Goal: Navigation & Orientation: Find specific page/section

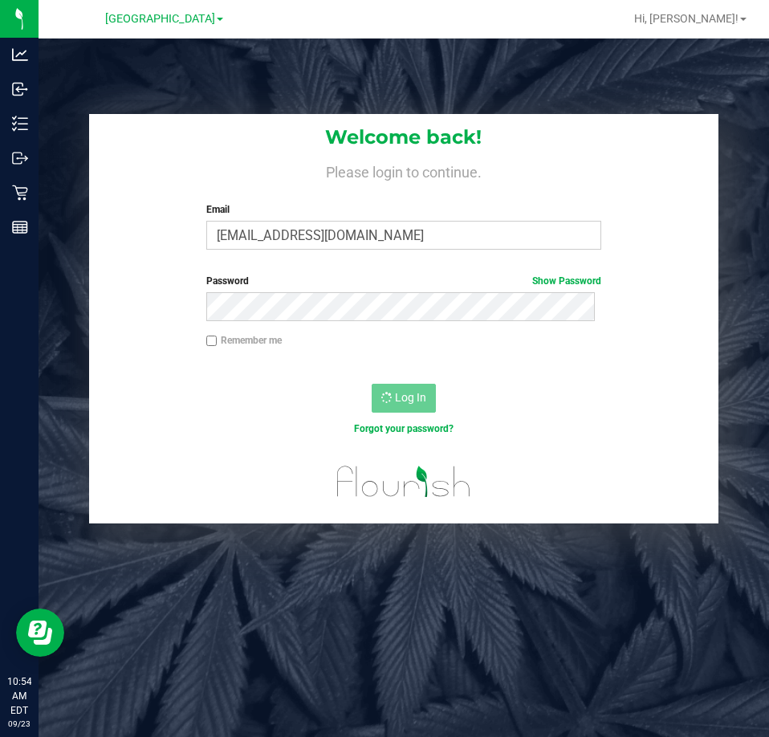
drag, startPoint x: 553, startPoint y: 87, endPoint x: 272, endPoint y: 63, distance: 282.0
click at [552, 86] on div "Welcome back! Please login to continue. Email [EMAIL_ADDRESS][DOMAIN_NAME] Requ…" at bounding box center [404, 407] width 731 height 737
click at [184, 14] on span "[GEOGRAPHIC_DATA]" at bounding box center [160, 19] width 110 height 14
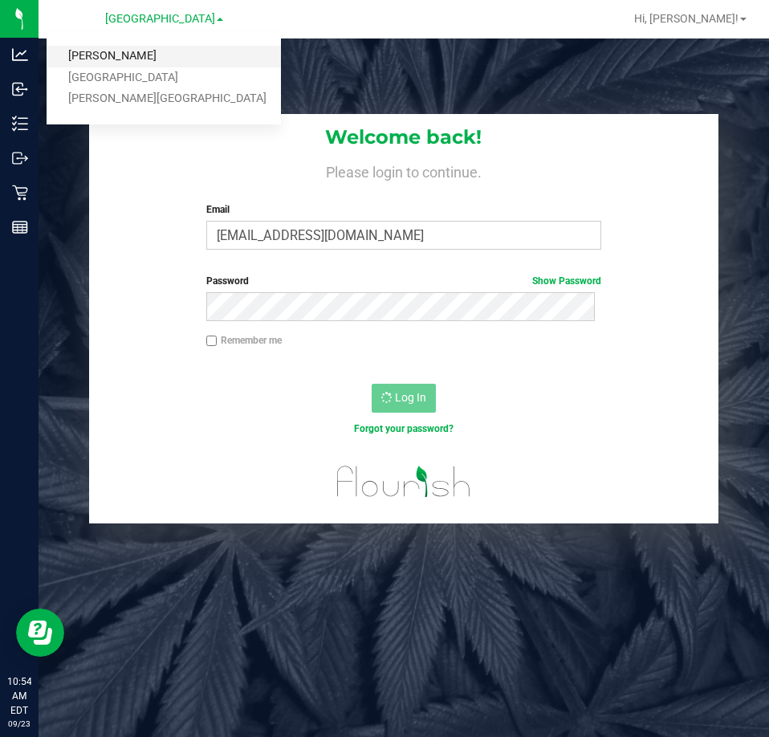
click at [112, 59] on link "[PERSON_NAME]" at bounding box center [164, 57] width 234 height 22
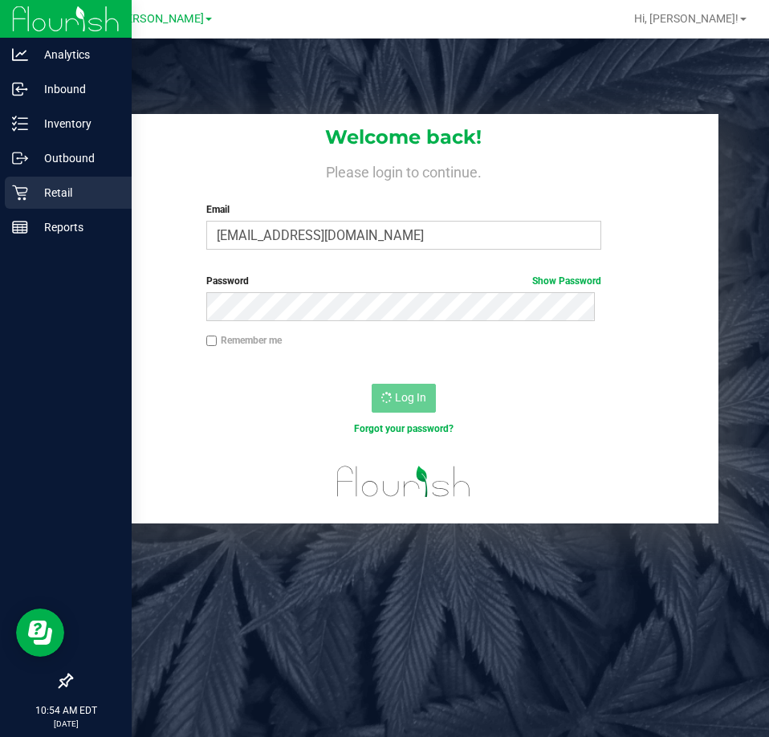
click at [26, 194] on icon at bounding box center [20, 193] width 16 height 16
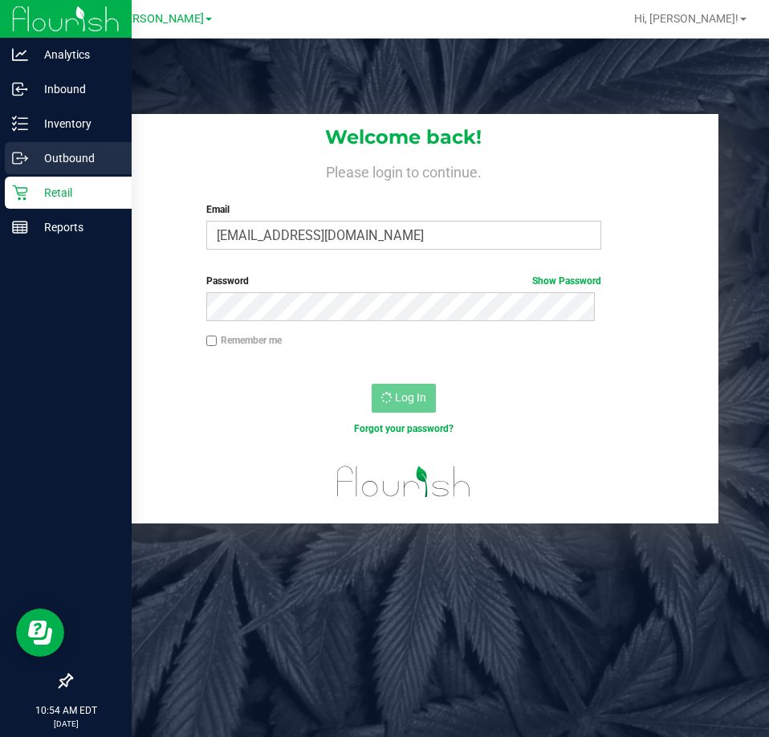
click at [14, 154] on icon at bounding box center [20, 158] width 16 height 16
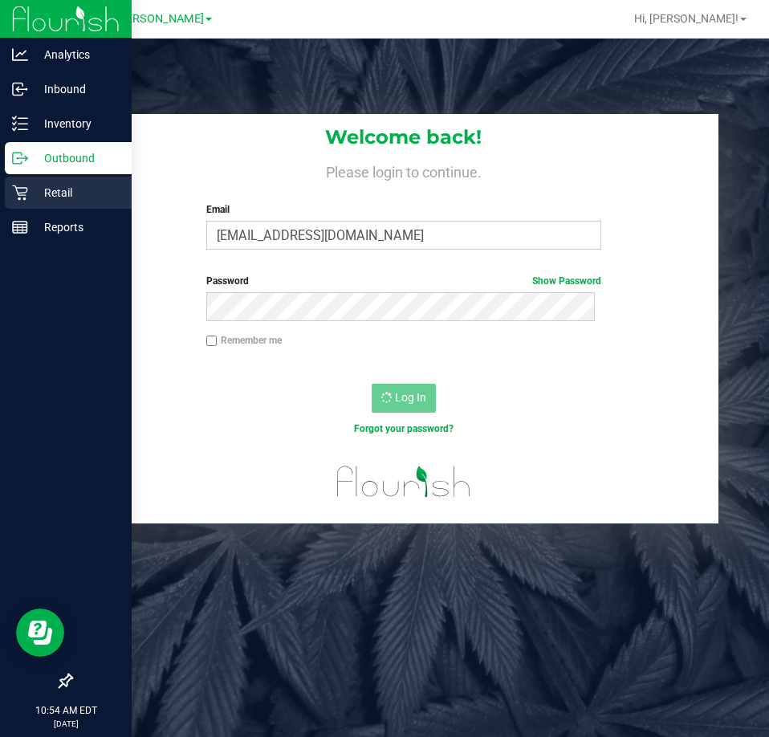
click at [43, 188] on p "Retail" at bounding box center [76, 192] width 96 height 19
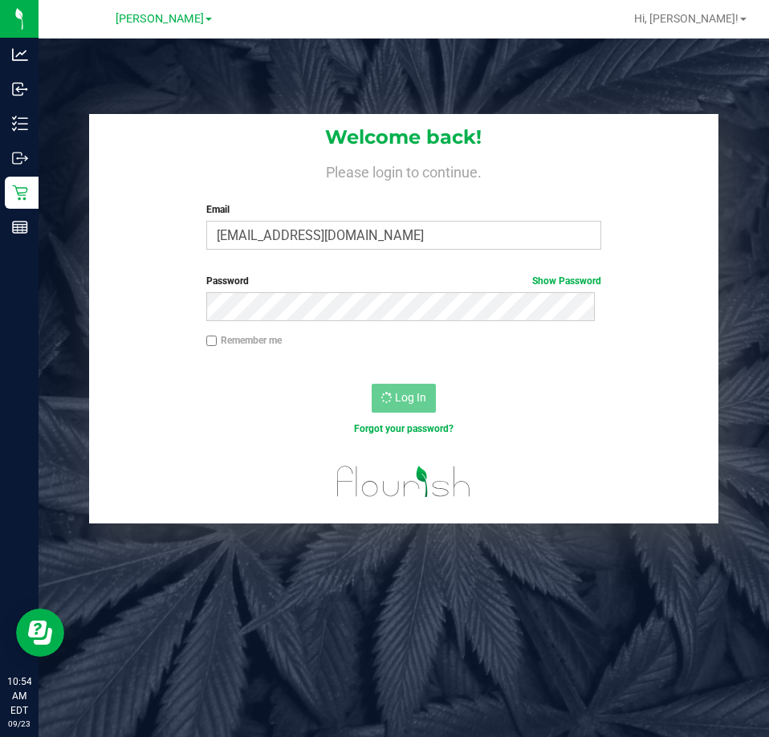
click at [437, 73] on div "Welcome back! Please login to continue. Email [EMAIL_ADDRESS][DOMAIN_NAME] Requ…" at bounding box center [404, 407] width 731 height 737
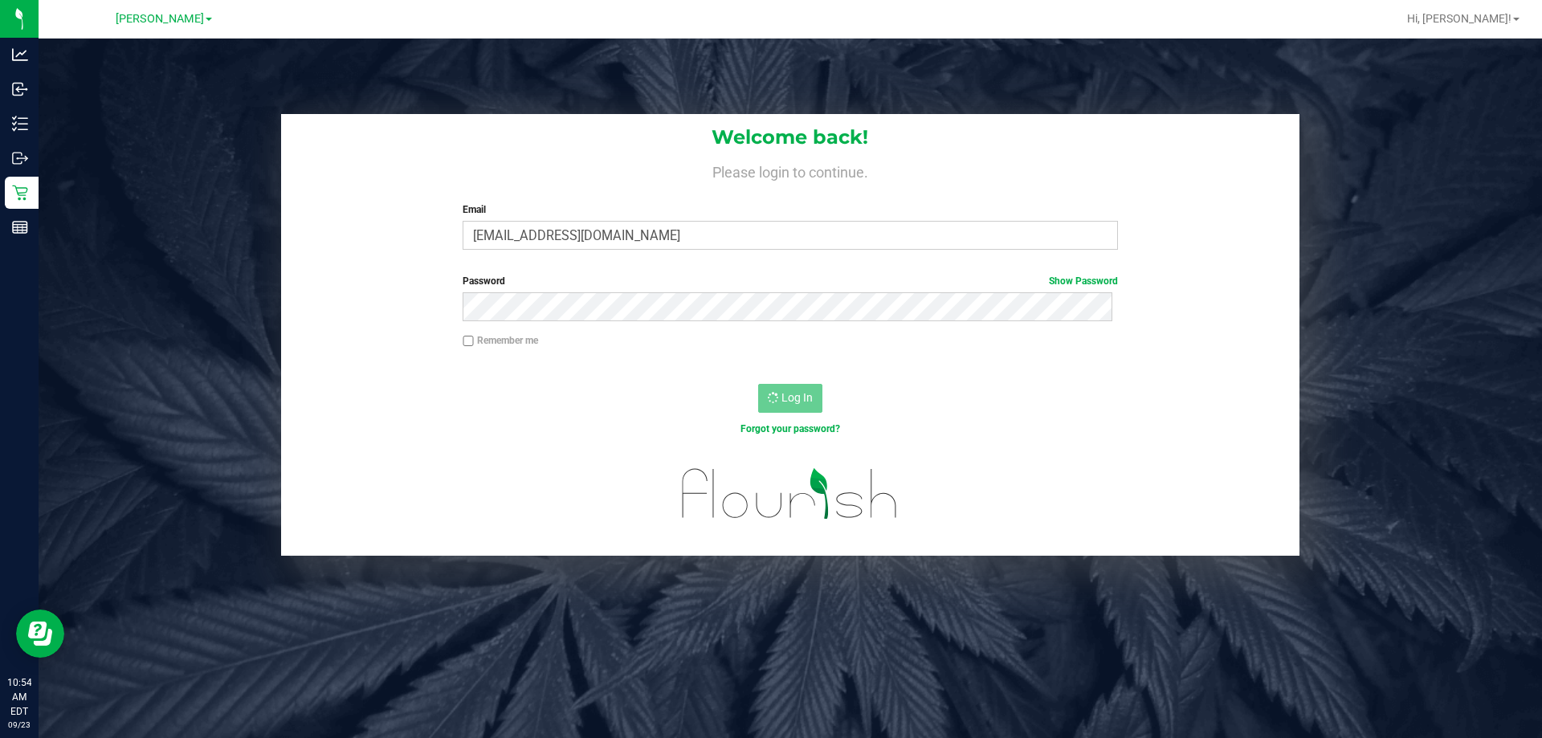
click at [638, 60] on div "Welcome back! Please login to continue. Email [EMAIL_ADDRESS][DOMAIN_NAME] Requ…" at bounding box center [790, 408] width 1503 height 738
click at [768, 16] on span "Hi, [PERSON_NAME]!" at bounding box center [1459, 18] width 104 height 13
drag, startPoint x: 1443, startPoint y: 141, endPoint x: 1438, endPoint y: 167, distance: 26.9
click at [768, 141] on span "Sign Out" at bounding box center [1458, 142] width 47 height 16
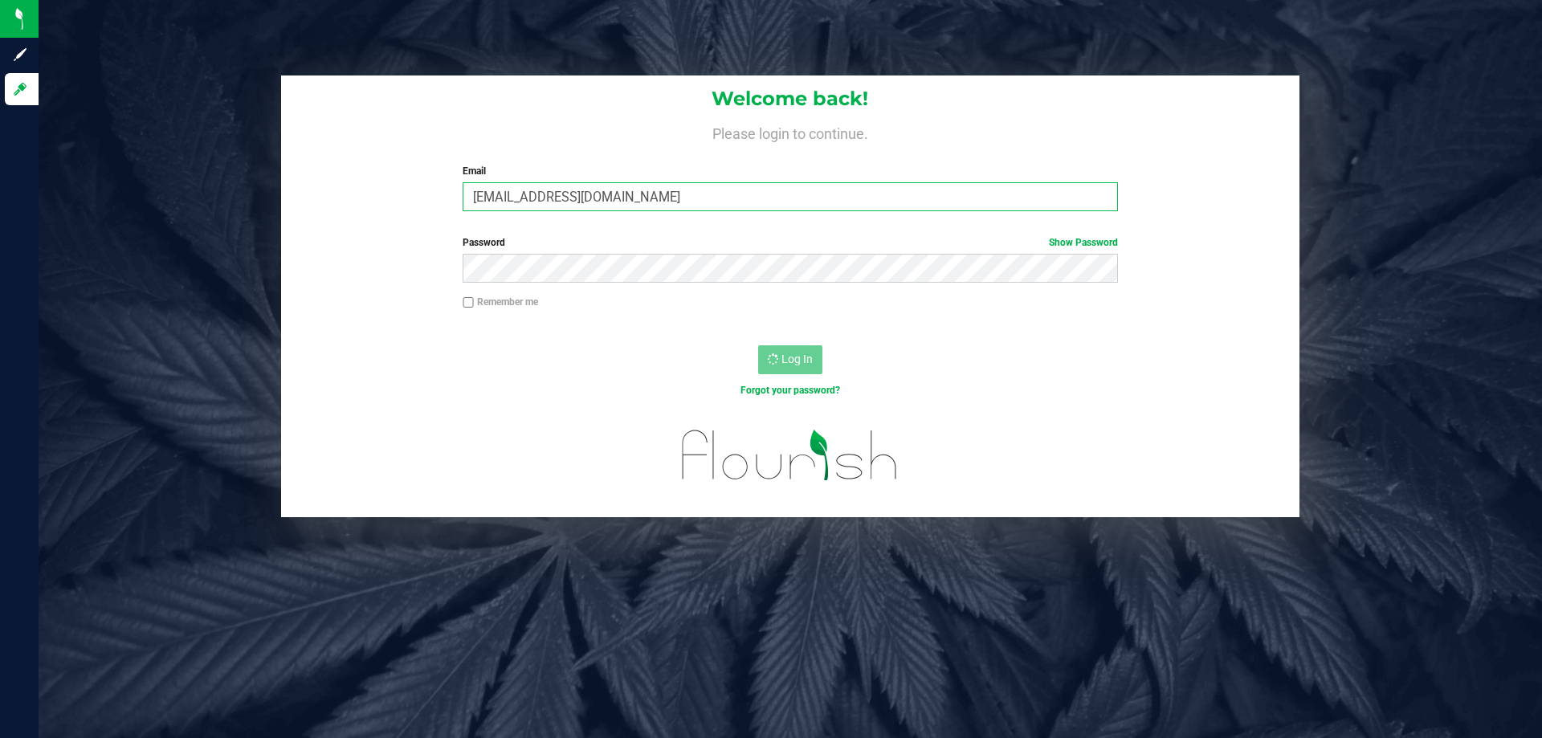
click at [707, 201] on input "[EMAIL_ADDRESS][DOMAIN_NAME]" at bounding box center [789, 196] width 654 height 29
click at [719, 186] on input "Email" at bounding box center [789, 196] width 654 height 29
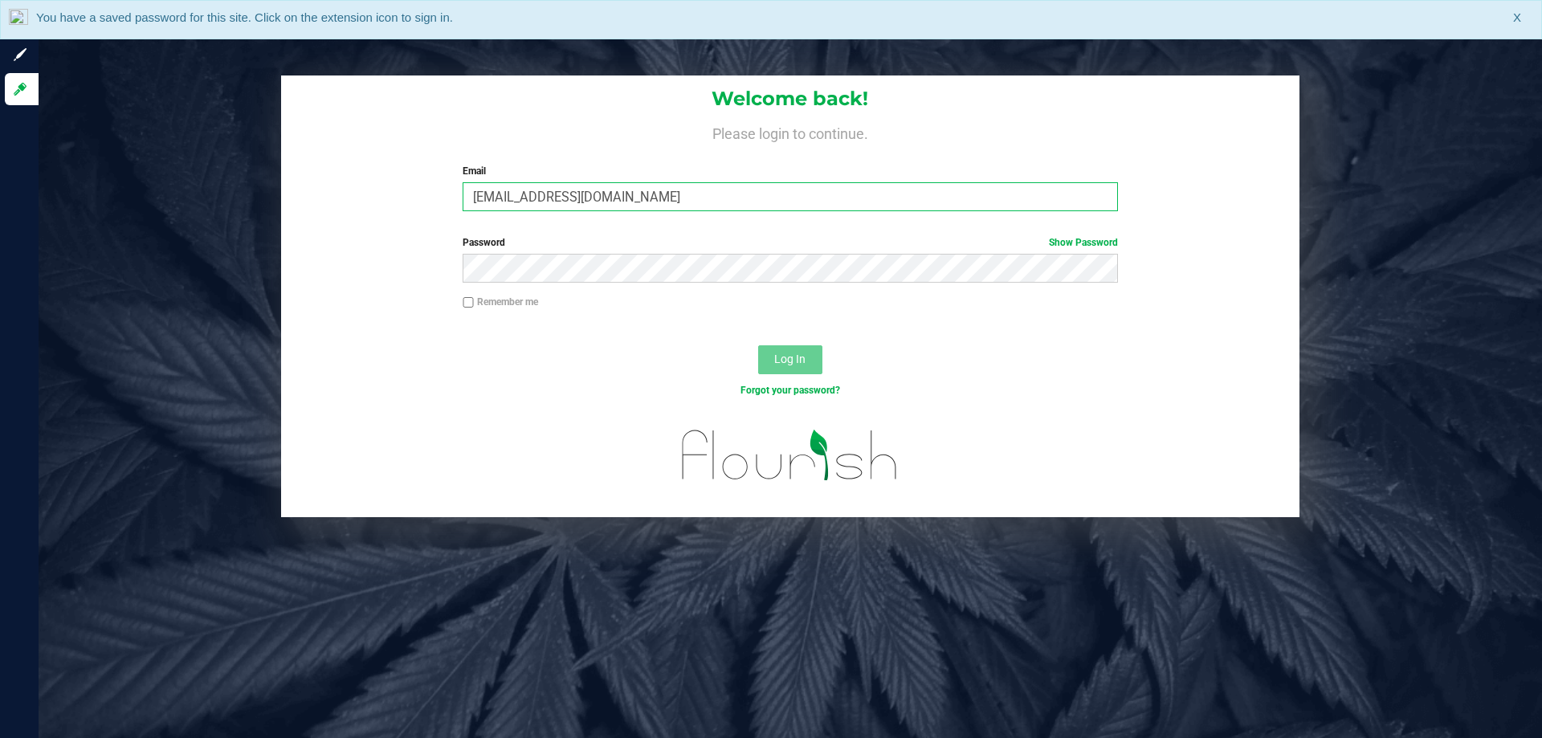
type input "[EMAIL_ADDRESS][DOMAIN_NAME]"
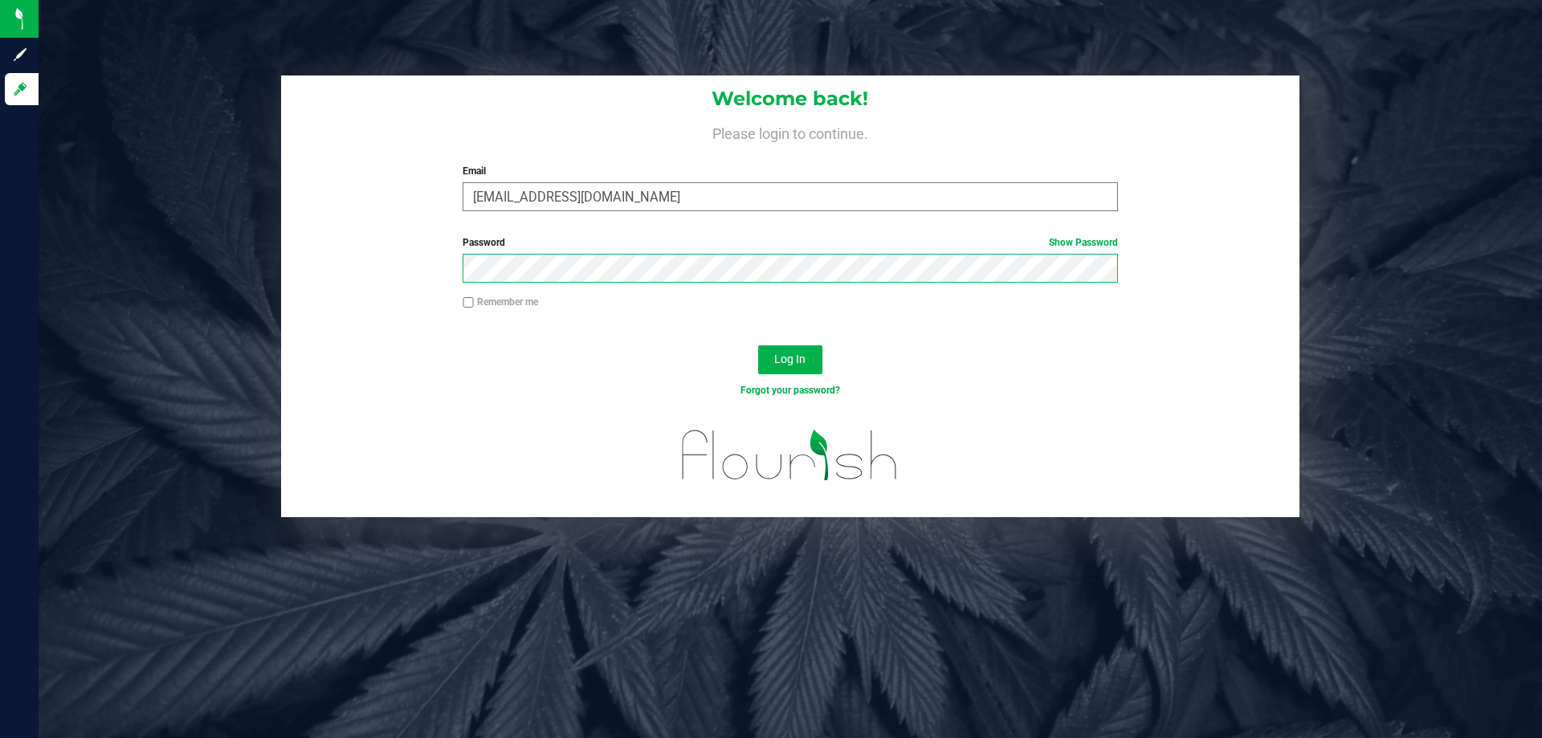
click at [758, 345] on button "Log In" at bounding box center [790, 359] width 64 height 29
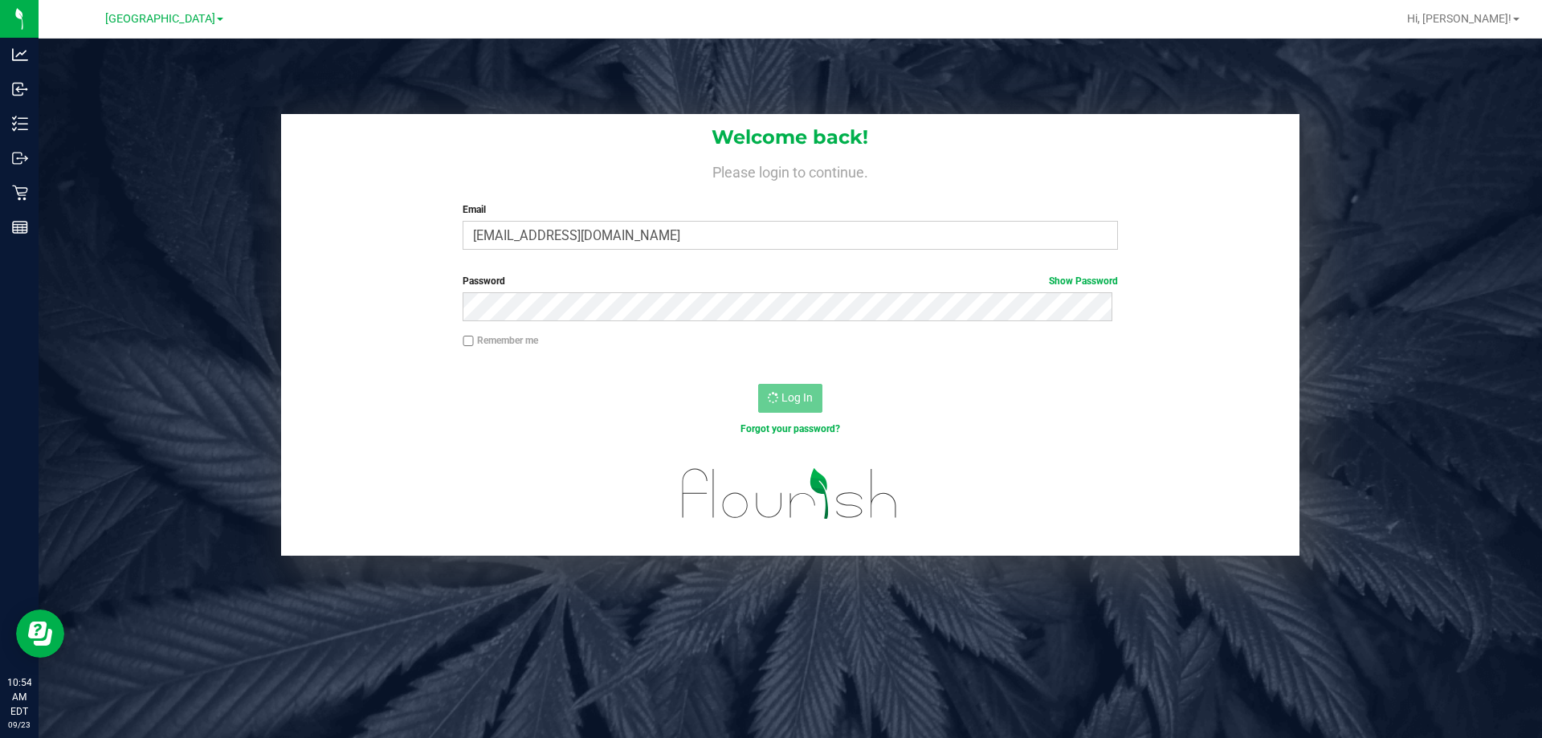
click at [165, 274] on div "Welcome back! Please login to continue. Email [EMAIL_ADDRESS][DOMAIN_NAME] Requ…" at bounding box center [789, 335] width 1527 height 442
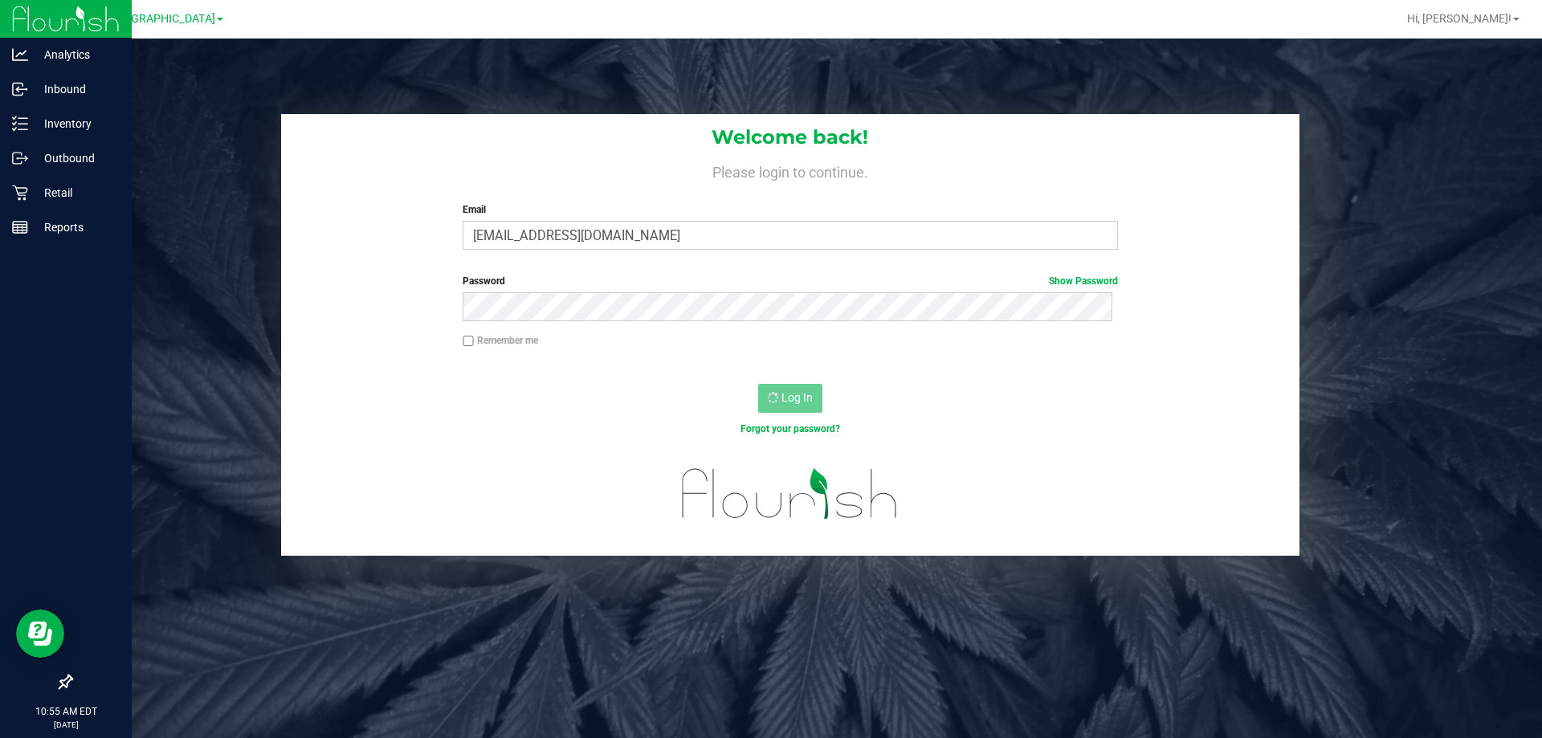
click at [18, 267] on div at bounding box center [66, 456] width 132 height 421
click at [46, 193] on p "Retail" at bounding box center [76, 192] width 96 height 19
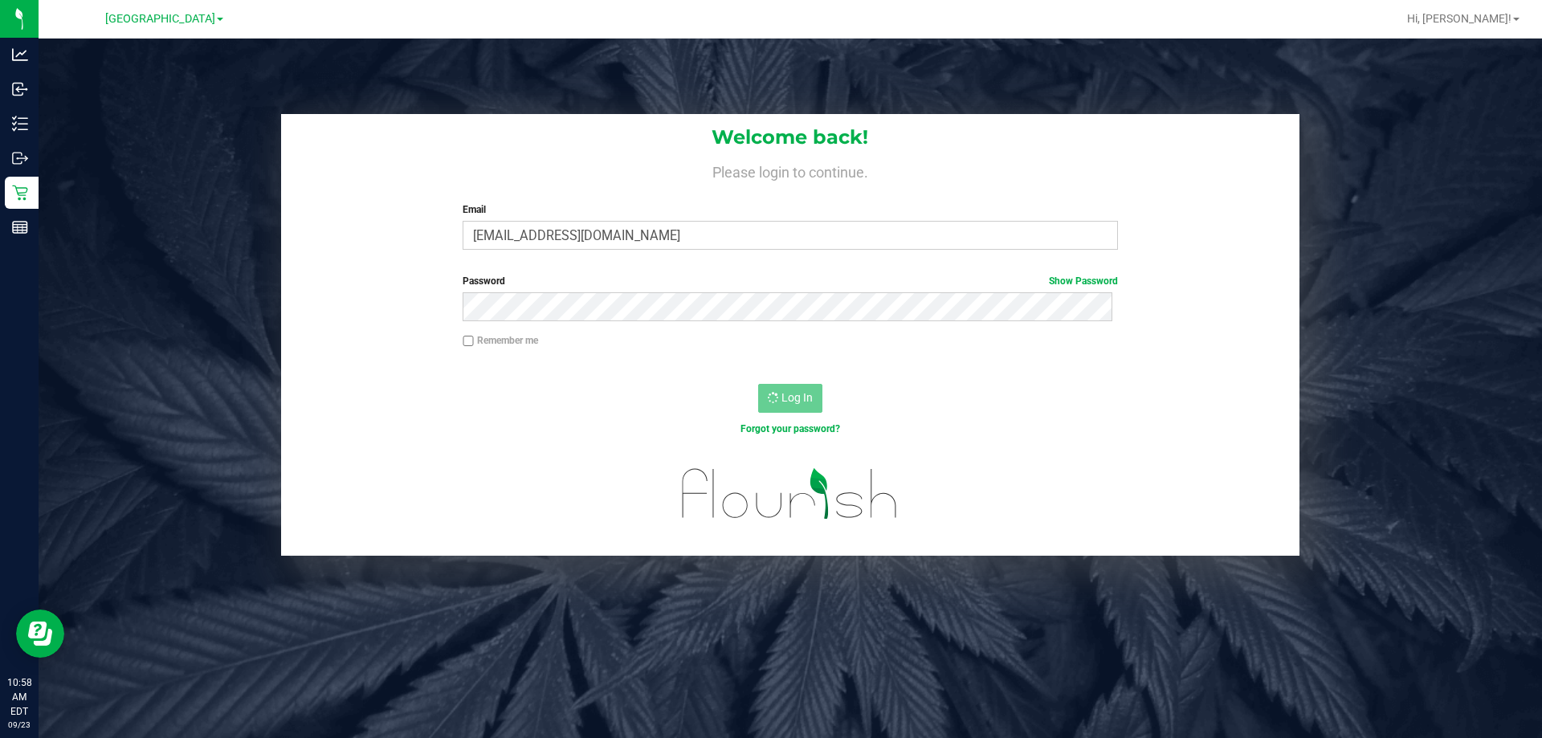
click at [132, 255] on div "Welcome back! Please login to continue. Email [EMAIL_ADDRESS][DOMAIN_NAME] Requ…" at bounding box center [789, 335] width 1527 height 442
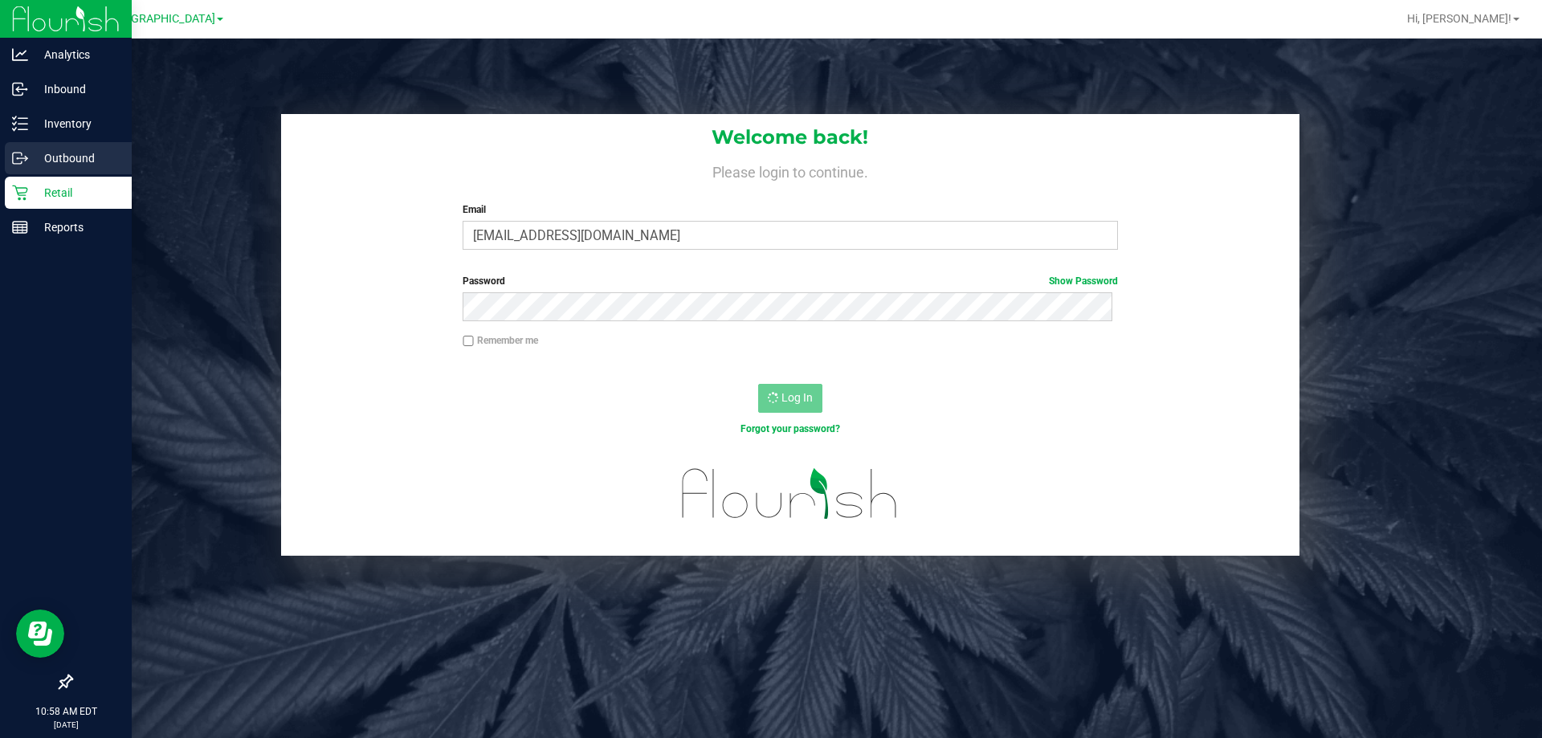
click at [22, 157] on icon at bounding box center [20, 158] width 16 height 16
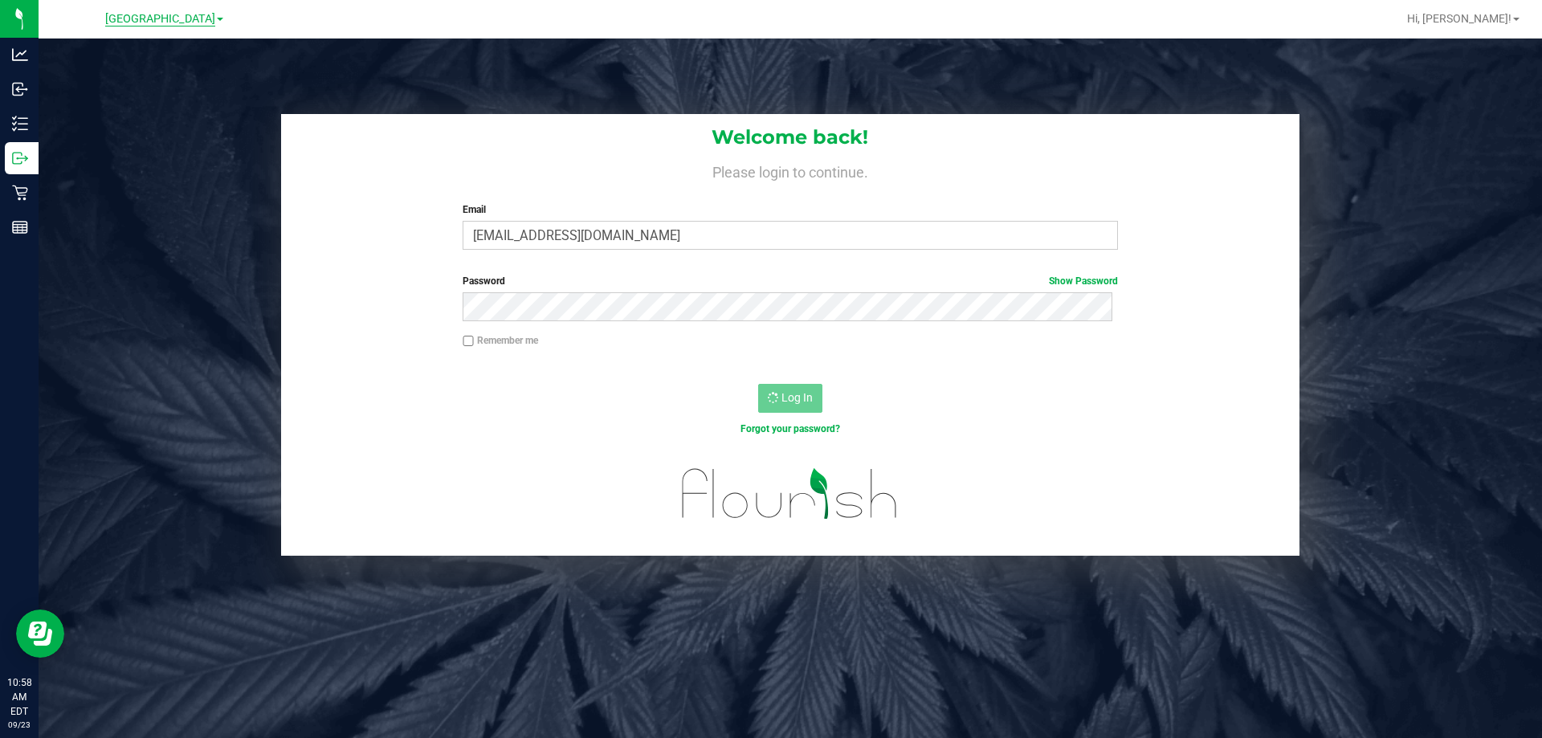
click at [155, 14] on span "[GEOGRAPHIC_DATA]" at bounding box center [160, 19] width 110 height 14
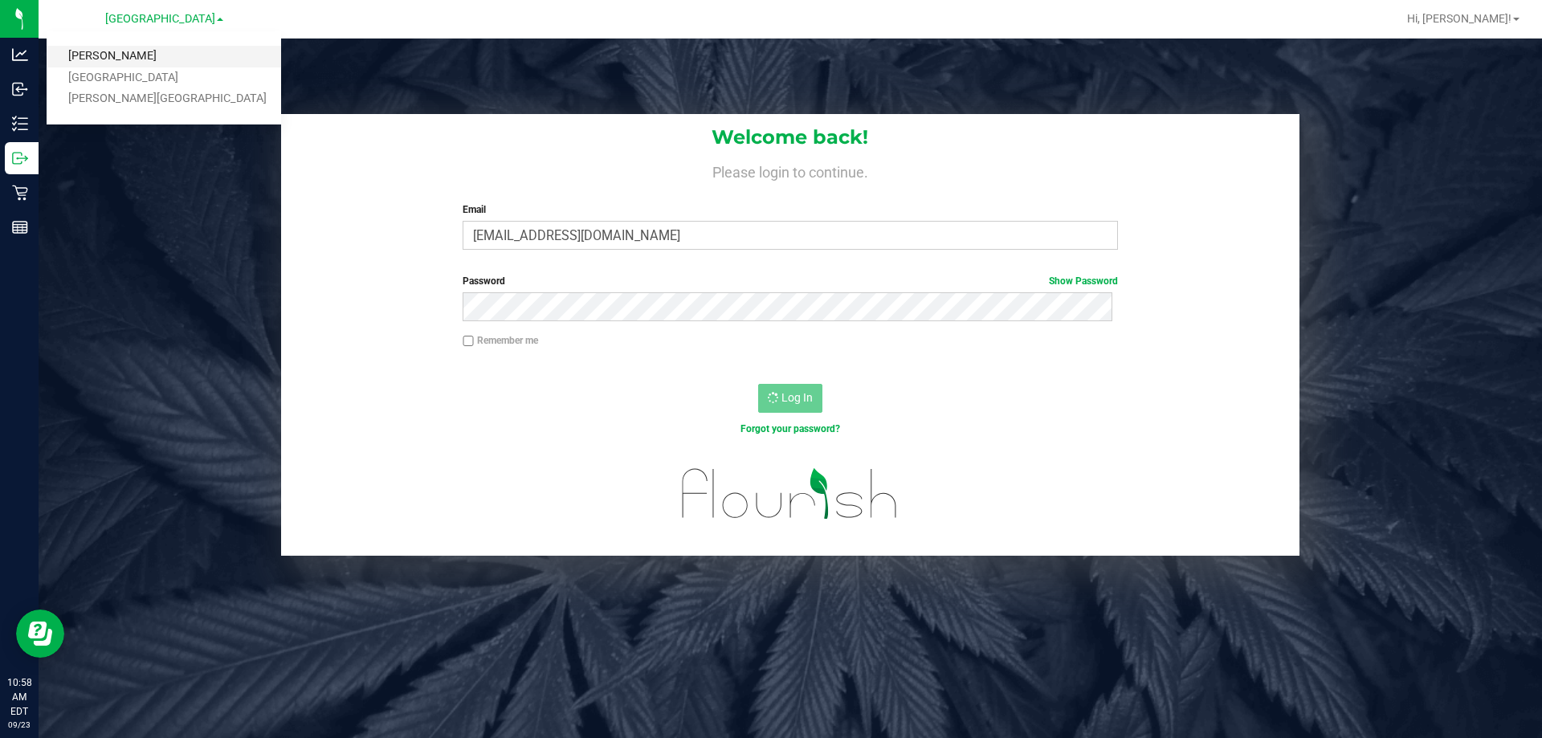
click at [115, 55] on link "[PERSON_NAME]" at bounding box center [164, 57] width 234 height 22
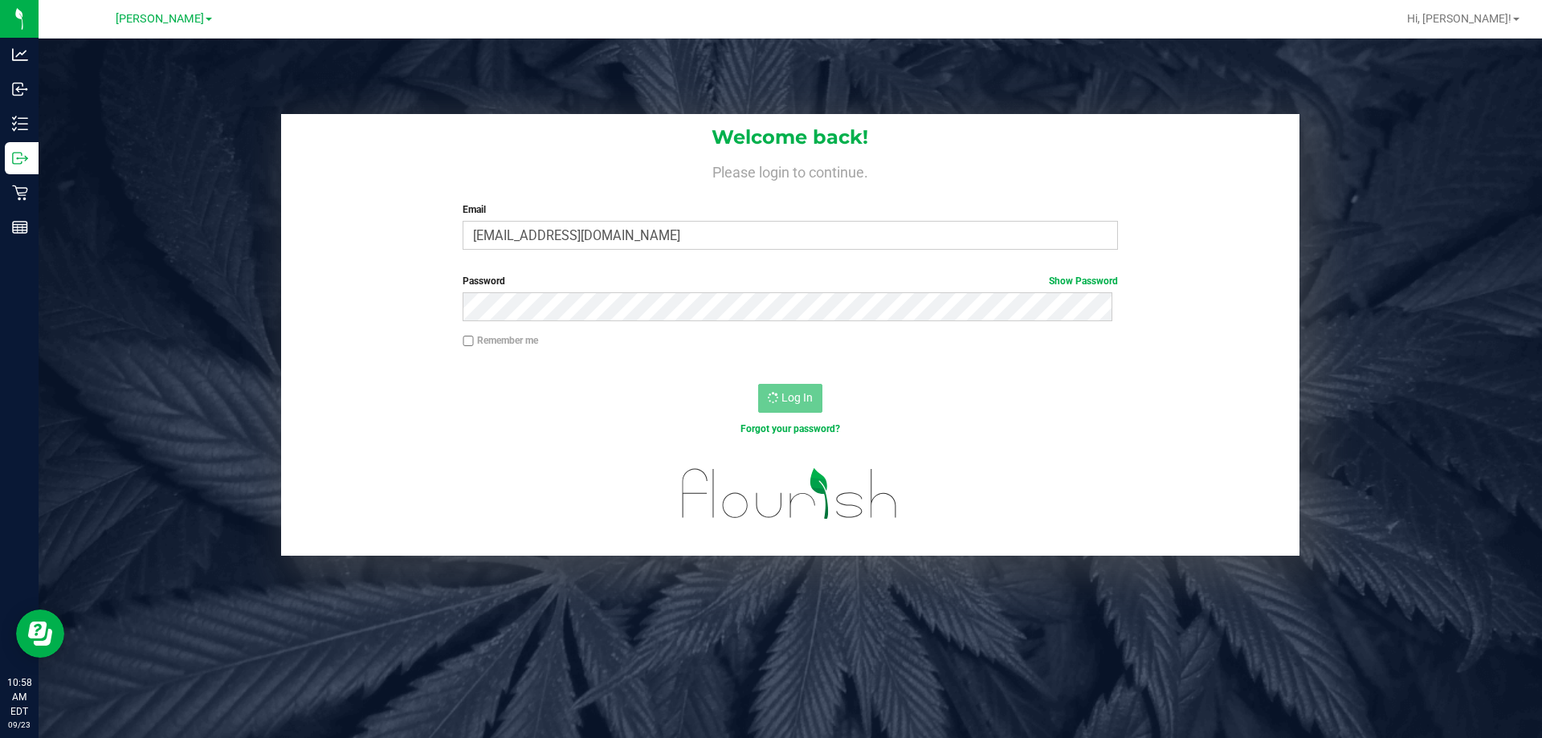
drag, startPoint x: 160, startPoint y: 246, endPoint x: 112, endPoint y: 211, distance: 58.6
click at [156, 243] on div "Welcome back! Please login to continue. Email [EMAIL_ADDRESS][DOMAIN_NAME] Requ…" at bounding box center [789, 335] width 1527 height 442
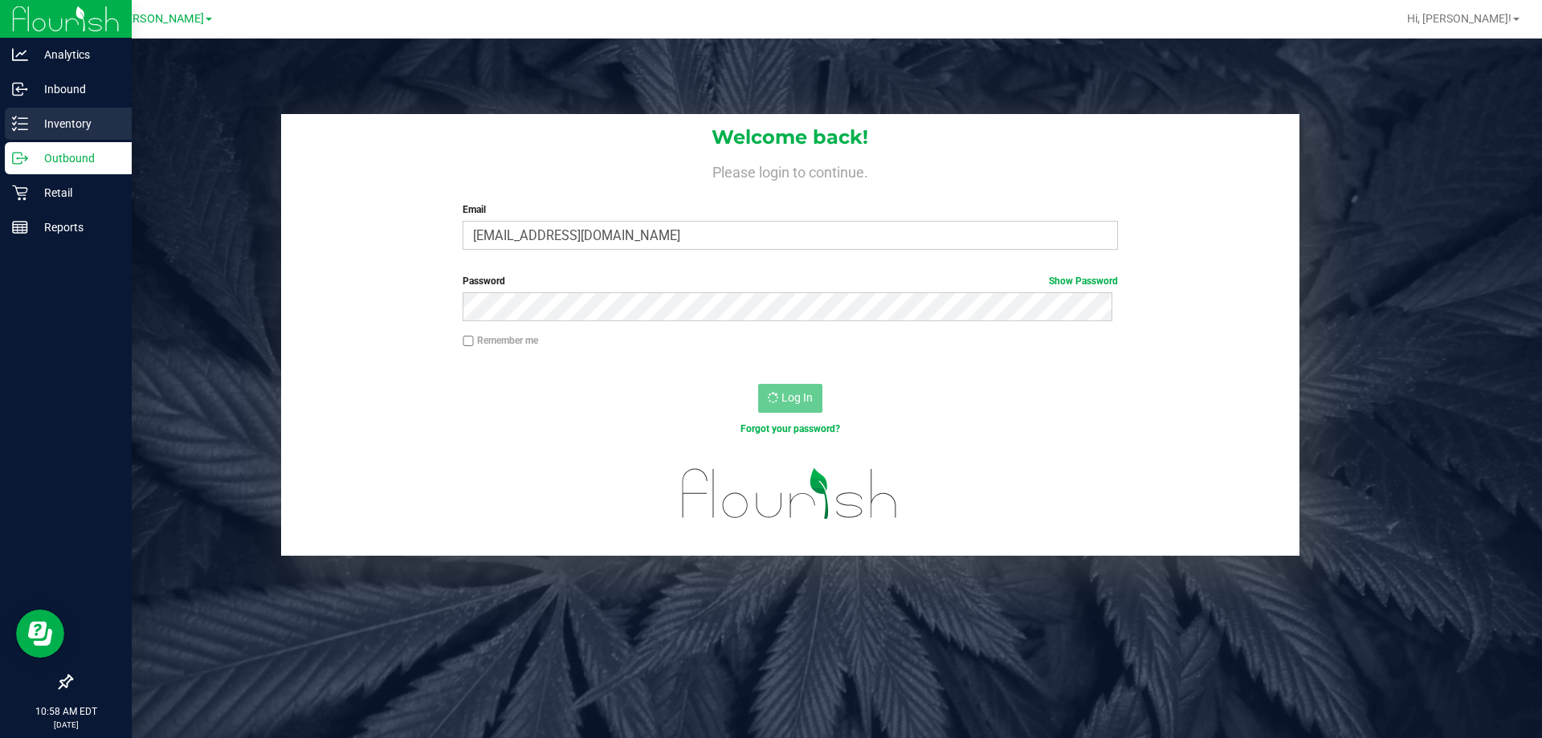
click at [23, 117] on icon at bounding box center [20, 124] width 16 height 16
